Goal: Task Accomplishment & Management: Manage account settings

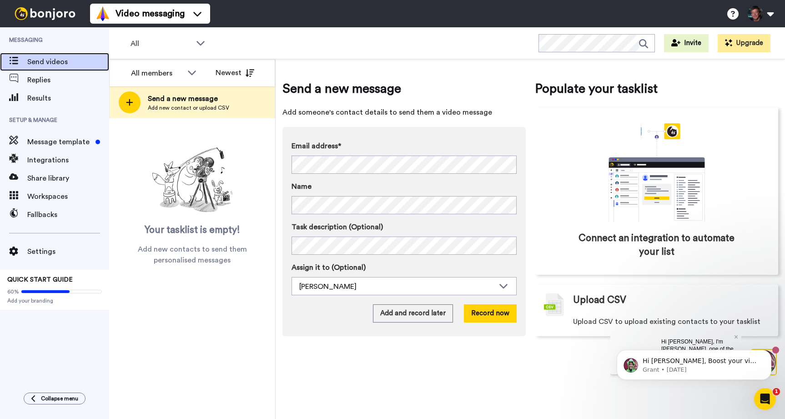
click at [42, 62] on span "Send videos" at bounding box center [68, 61] width 82 height 11
click at [259, 42] on div "All WORKSPACES View all All Default Task List + Add a new workspace Invite Upgr…" at bounding box center [447, 43] width 676 height 32
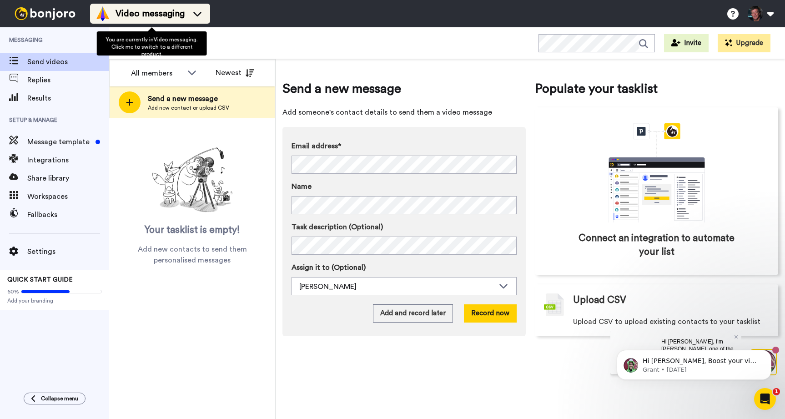
click at [205, 15] on icon at bounding box center [197, 13] width 15 height 9
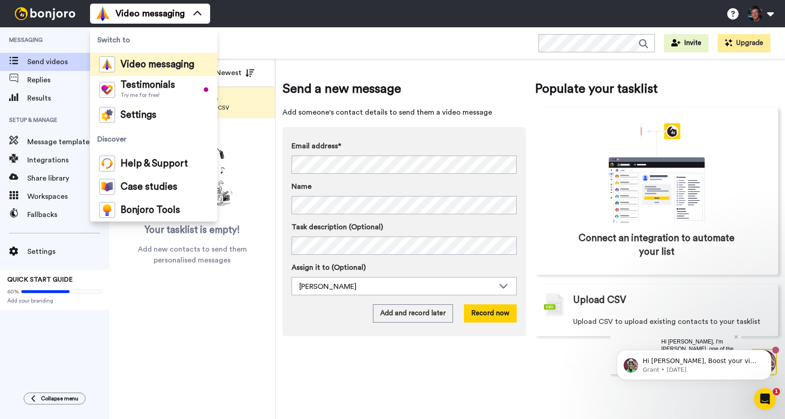
click at [299, 33] on div "All WORKSPACES View all All Default Task List + Add a new workspace Invite Upgr…" at bounding box center [447, 43] width 676 height 32
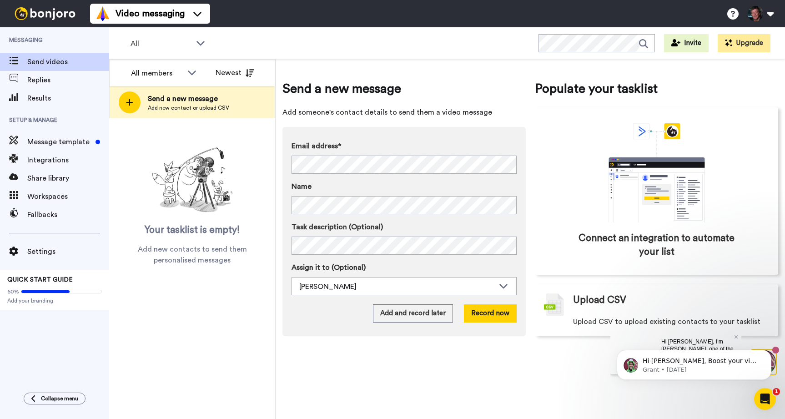
click at [299, 33] on div "All WORKSPACES View all All Default Task List + Add a new workspace Invite Upgr…" at bounding box center [447, 43] width 676 height 32
click at [772, 8] on button at bounding box center [760, 14] width 35 height 20
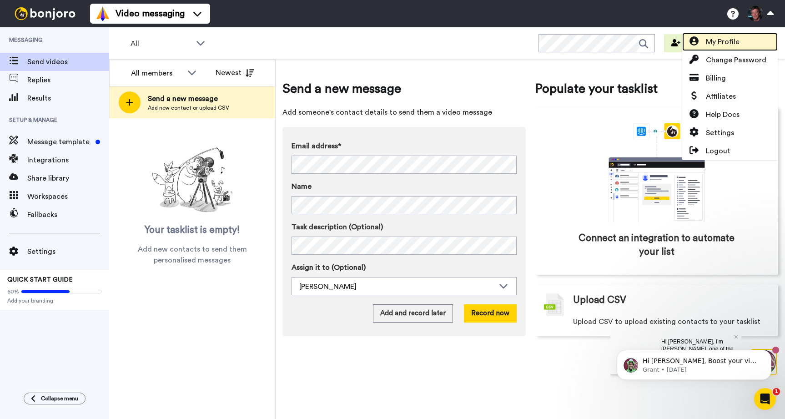
click at [734, 39] on span "My Profile" at bounding box center [723, 41] width 34 height 11
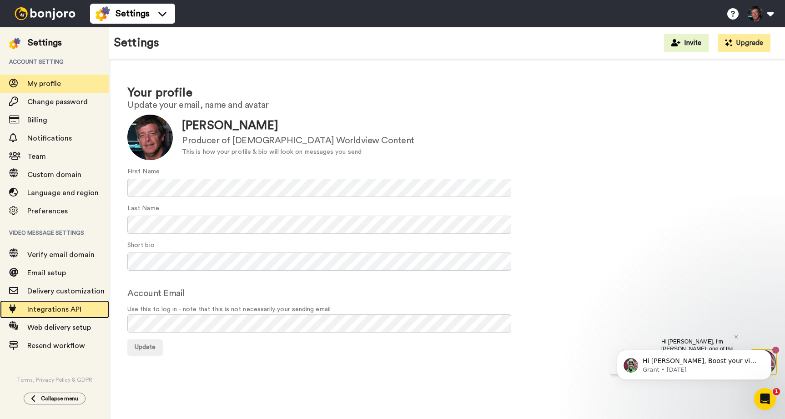
click at [58, 307] on span "Integrations API" at bounding box center [54, 309] width 54 height 7
